Goal: Task Accomplishment & Management: Manage account settings

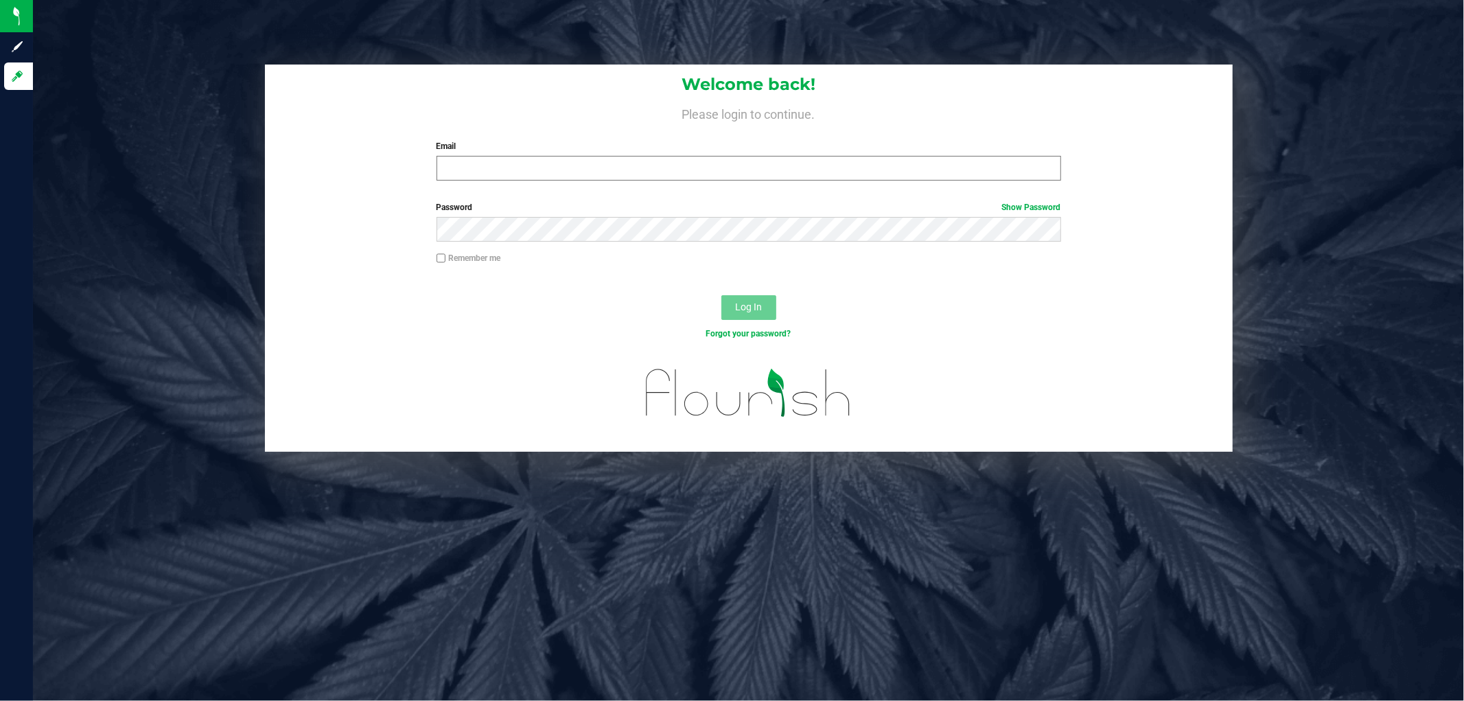
drag, startPoint x: 552, startPoint y: 141, endPoint x: 544, endPoint y: 163, distance: 22.6
click at [545, 162] on div "Email Required Please format your email correctly." at bounding box center [748, 160] width 645 height 40
click at [544, 163] on input "Email" at bounding box center [749, 168] width 625 height 25
type input "[EMAIL_ADDRESS][DOMAIN_NAME]"
click at [721, 295] on button "Log In" at bounding box center [748, 307] width 55 height 25
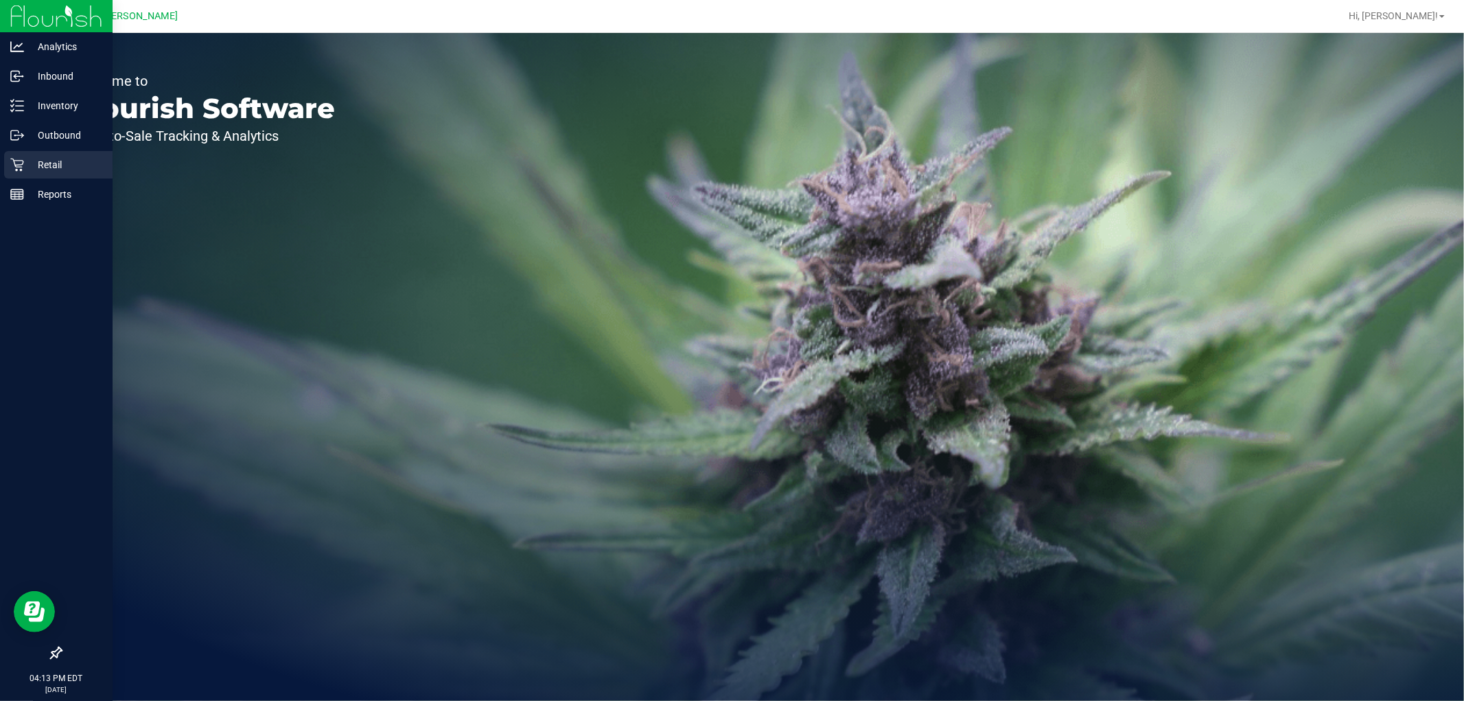
click at [43, 163] on p "Retail" at bounding box center [65, 164] width 82 height 16
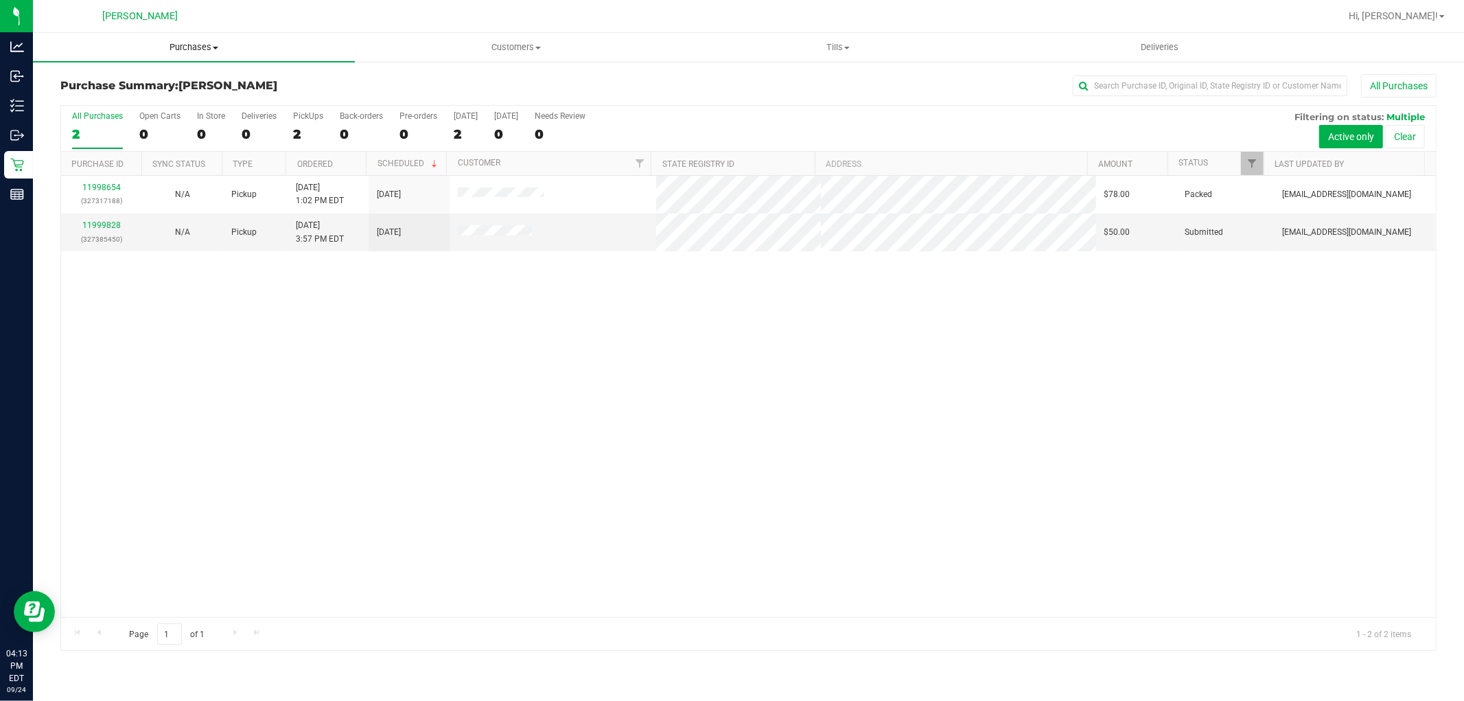
click at [196, 49] on span "Purchases" at bounding box center [194, 47] width 322 height 12
click at [191, 84] on li "Summary of purchases" at bounding box center [194, 83] width 322 height 16
click at [202, 52] on span "Purchases" at bounding box center [194, 47] width 322 height 12
click at [124, 114] on span "All purchases" at bounding box center [81, 116] width 97 height 12
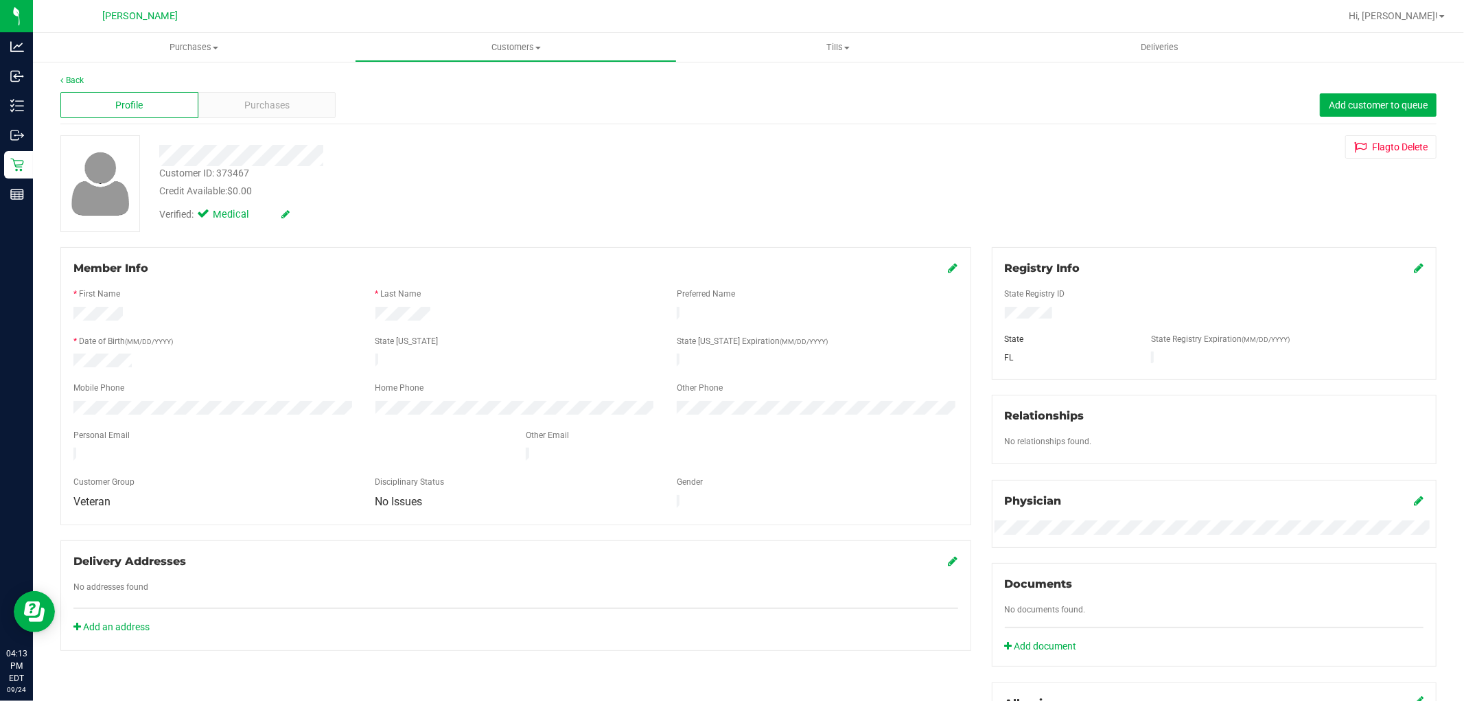
click at [215, 167] on div "Customer ID: 373467" at bounding box center [204, 173] width 90 height 14
click at [228, 172] on div "Customer ID: 373467" at bounding box center [204, 173] width 90 height 14
click at [853, 44] on span "Tills" at bounding box center [837, 47] width 321 height 12
click at [754, 80] on span "Manage tills" at bounding box center [723, 83] width 93 height 12
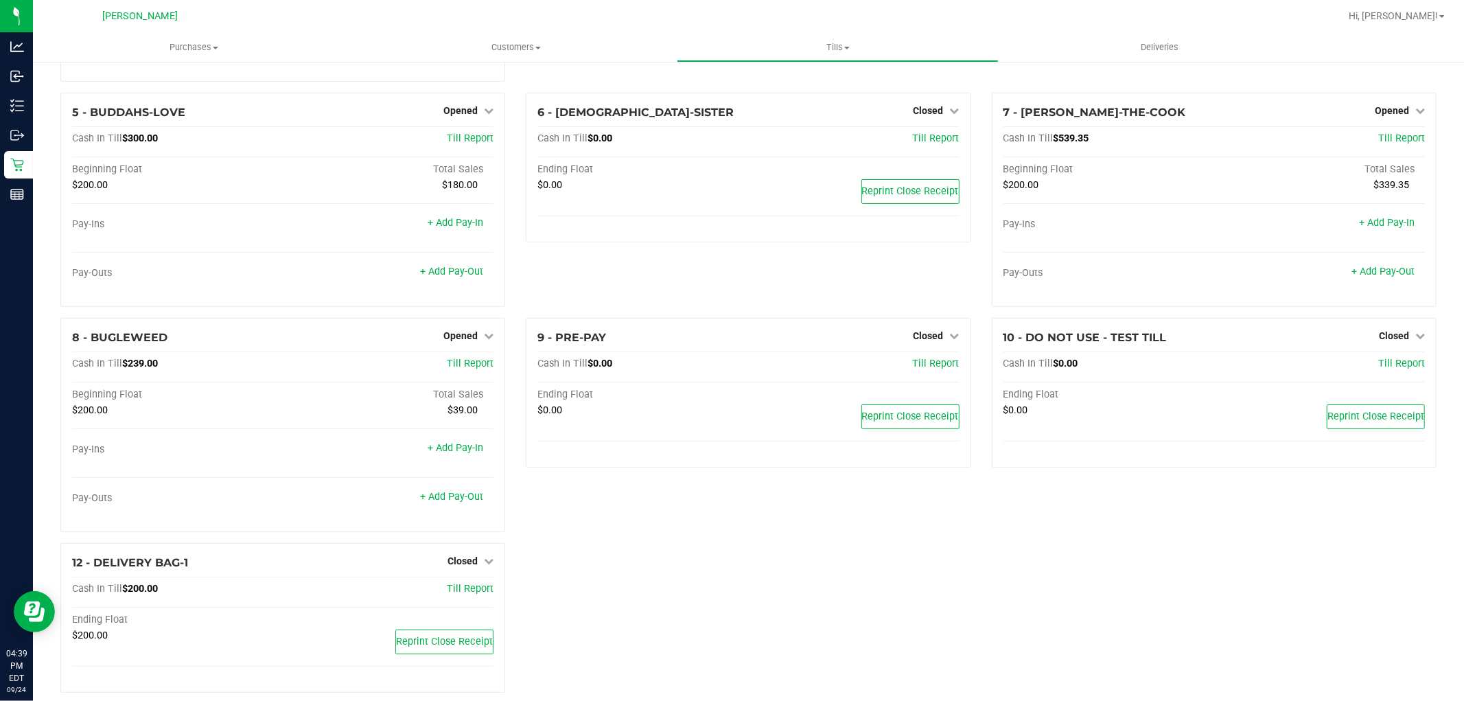
scroll to position [292, 0]
